Goal: Information Seeking & Learning: Learn about a topic

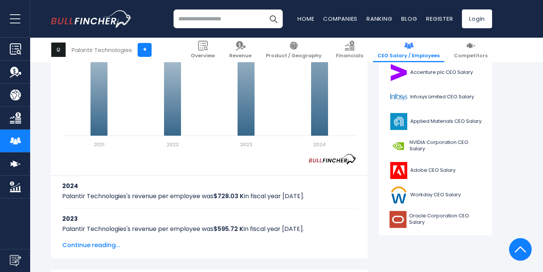
scroll to position [289, 0]
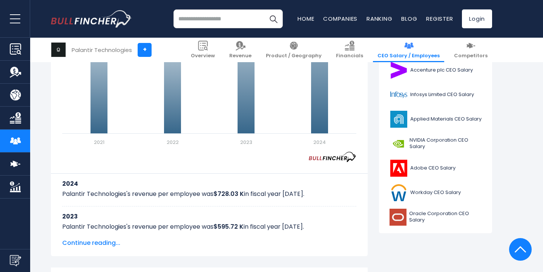
click at [110, 241] on span "Continue reading..." at bounding box center [209, 243] width 294 height 9
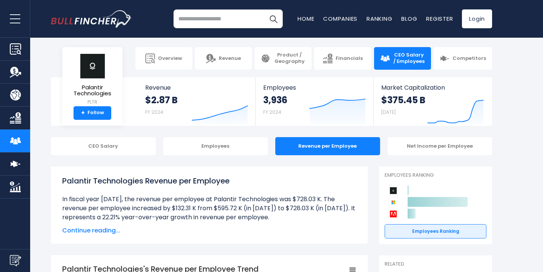
scroll to position [15, 0]
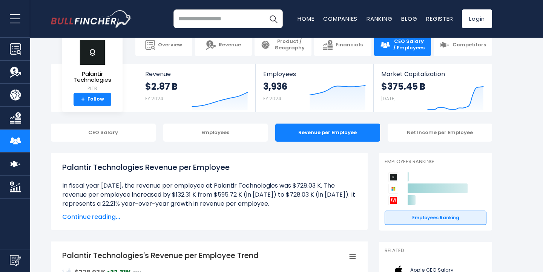
click at [104, 215] on span "Continue reading..." at bounding box center [209, 217] width 294 height 9
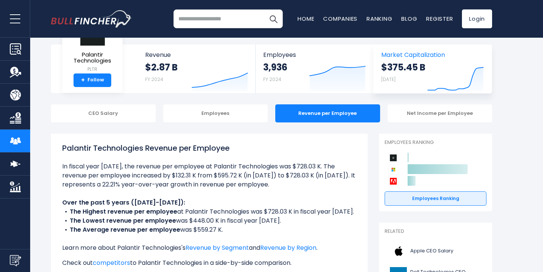
scroll to position [31, 0]
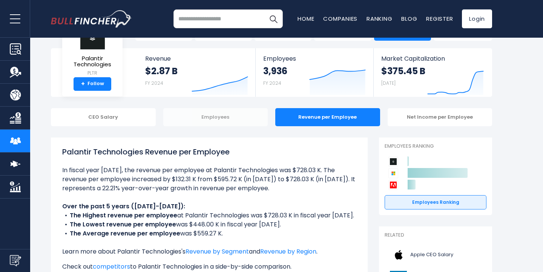
click at [225, 121] on div "Employees" at bounding box center [215, 117] width 105 height 18
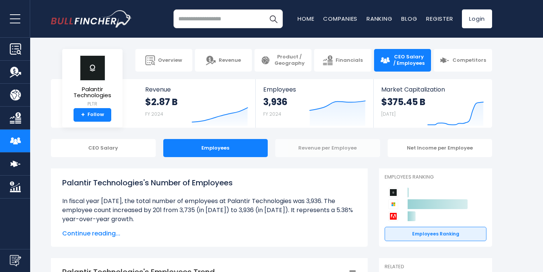
click at [312, 150] on div "Revenue per Employee" at bounding box center [327, 148] width 105 height 18
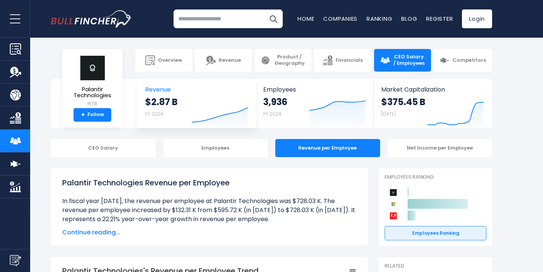
click at [163, 88] on span "Revenue" at bounding box center [196, 89] width 103 height 7
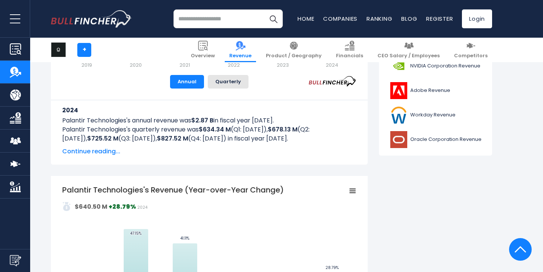
scroll to position [339, 0]
click at [89, 151] on span "Continue reading..." at bounding box center [209, 151] width 294 height 9
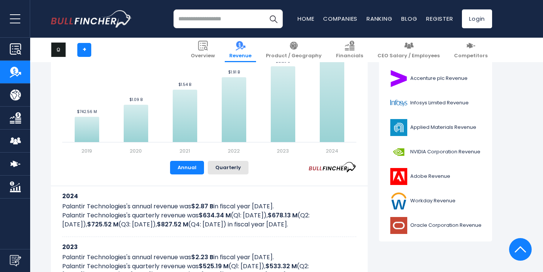
scroll to position [242, 0]
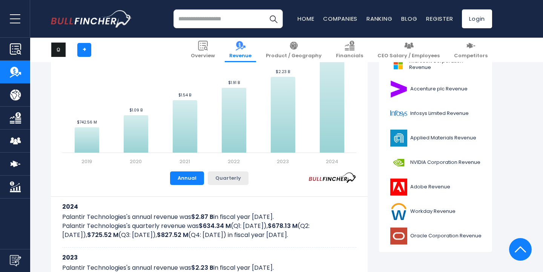
click at [223, 178] on button "Quarterly" at bounding box center [228, 179] width 41 height 14
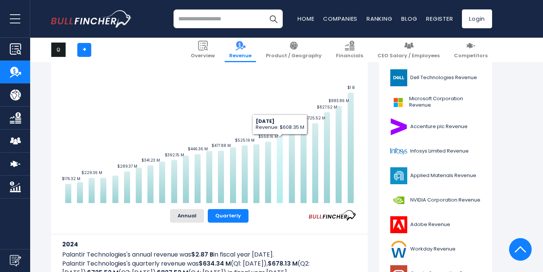
scroll to position [205, 0]
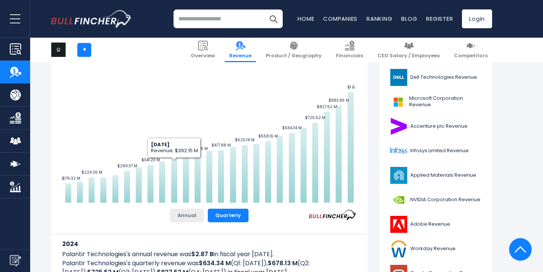
click at [187, 219] on button "Annual" at bounding box center [187, 216] width 34 height 14
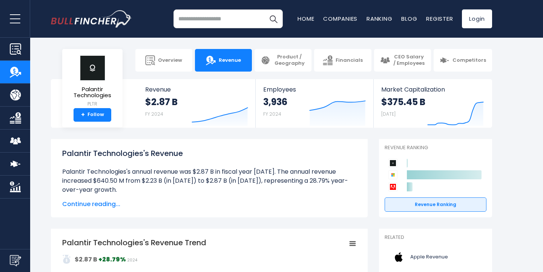
scroll to position [0, 0]
click at [310, 95] on icon "Created with Highcharts 12.1.2" at bounding box center [337, 110] width 57 height 32
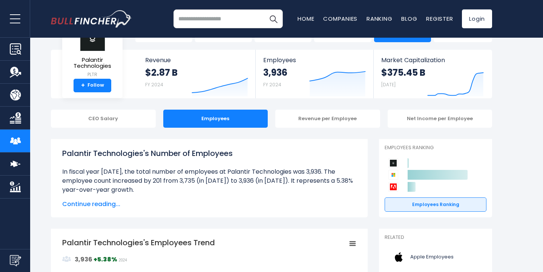
scroll to position [28, 0]
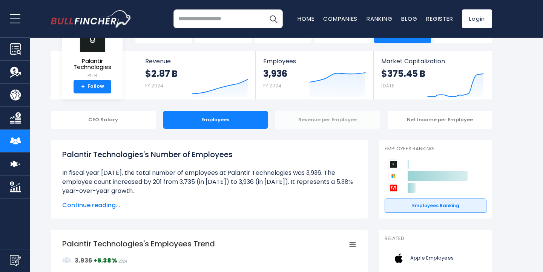
click at [327, 120] on div "Revenue per Employee" at bounding box center [327, 120] width 105 height 18
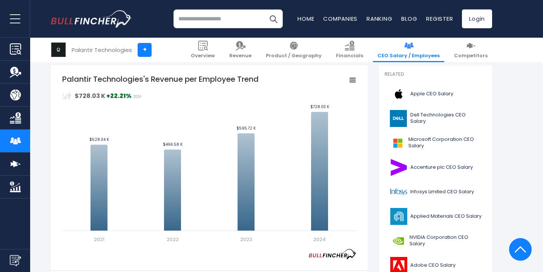
scroll to position [191, 0]
